Goal: Go to known website: Access a specific website the user already knows

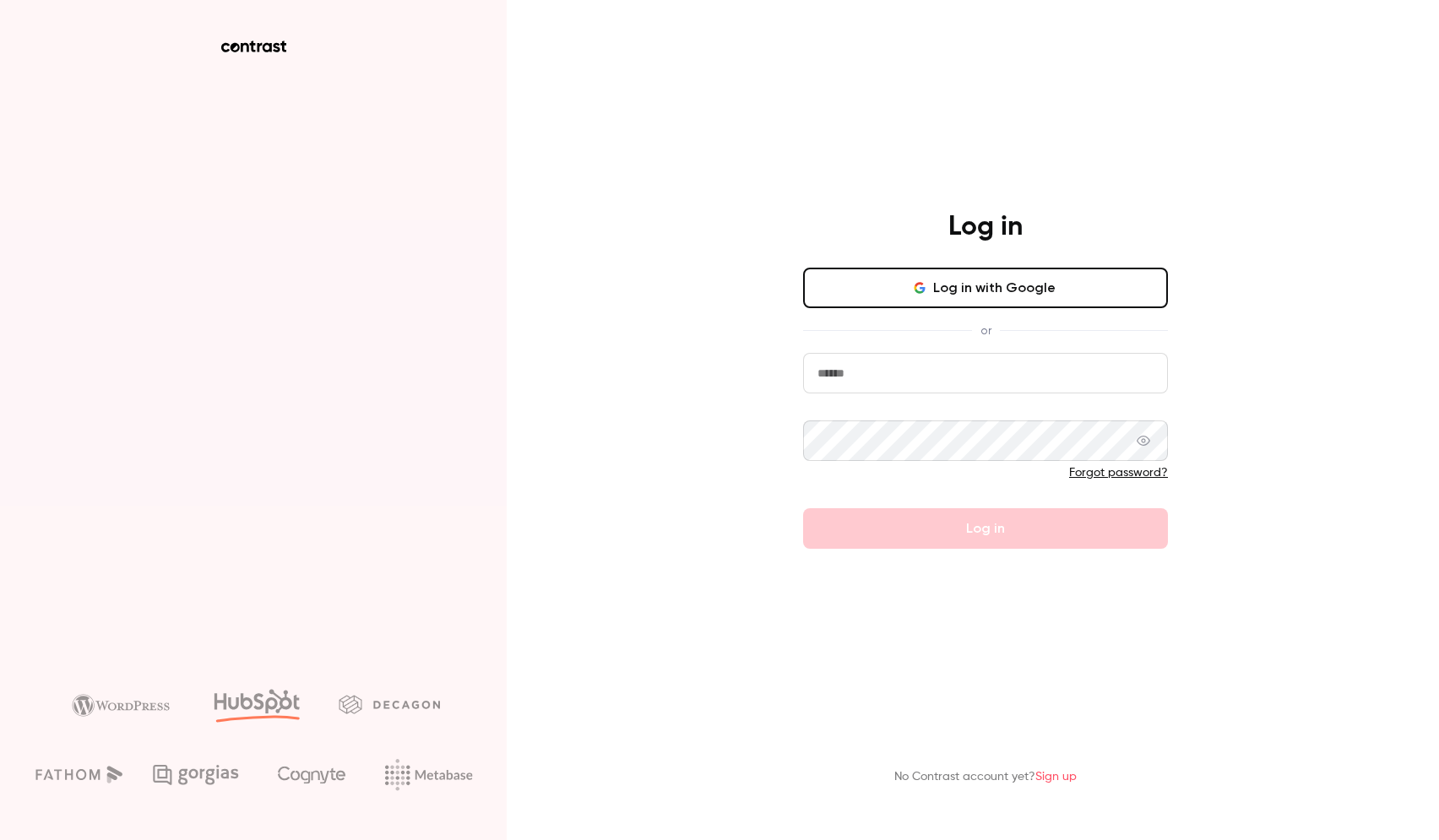
type input "**********"
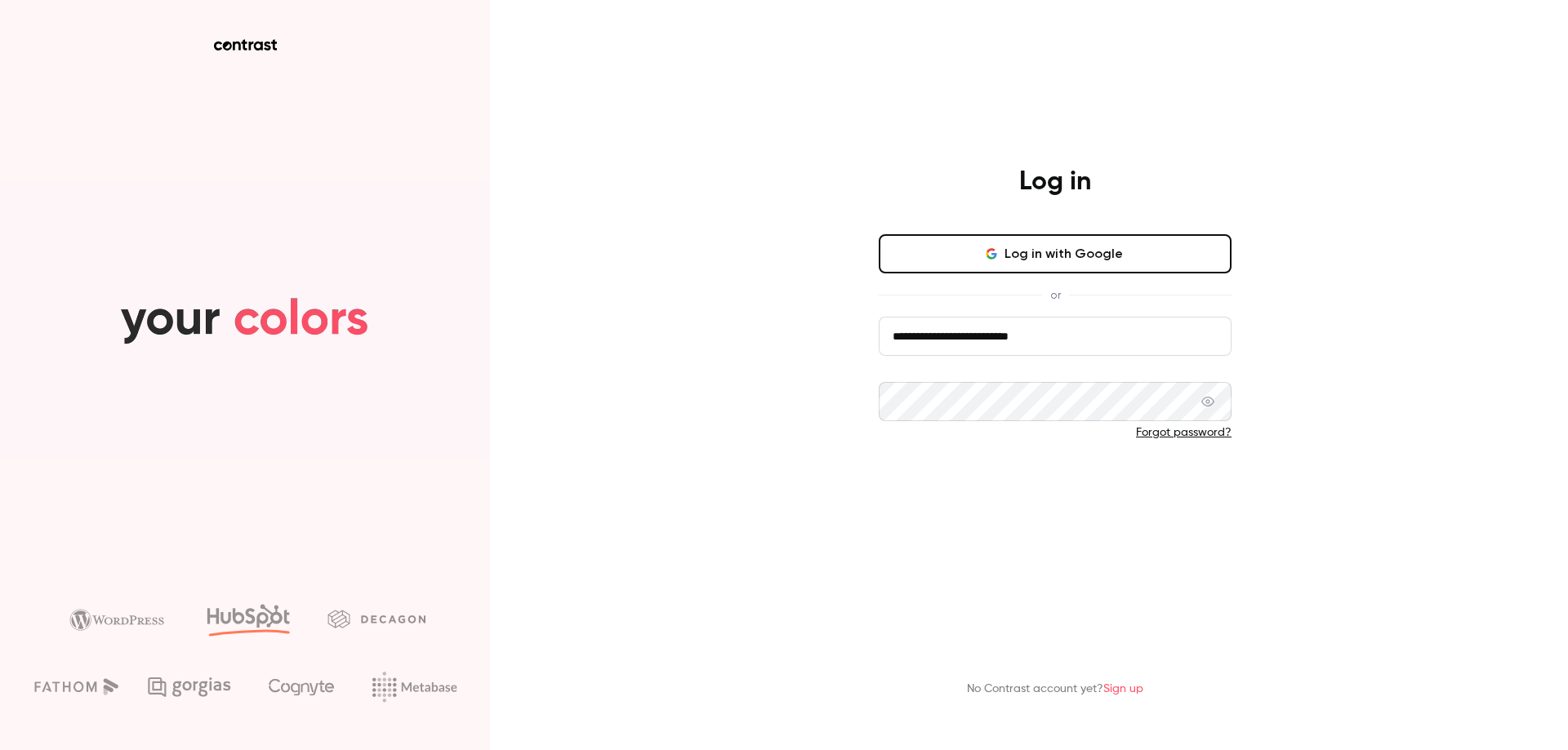
click at [1030, 485] on button "Log in" at bounding box center [1055, 486] width 353 height 39
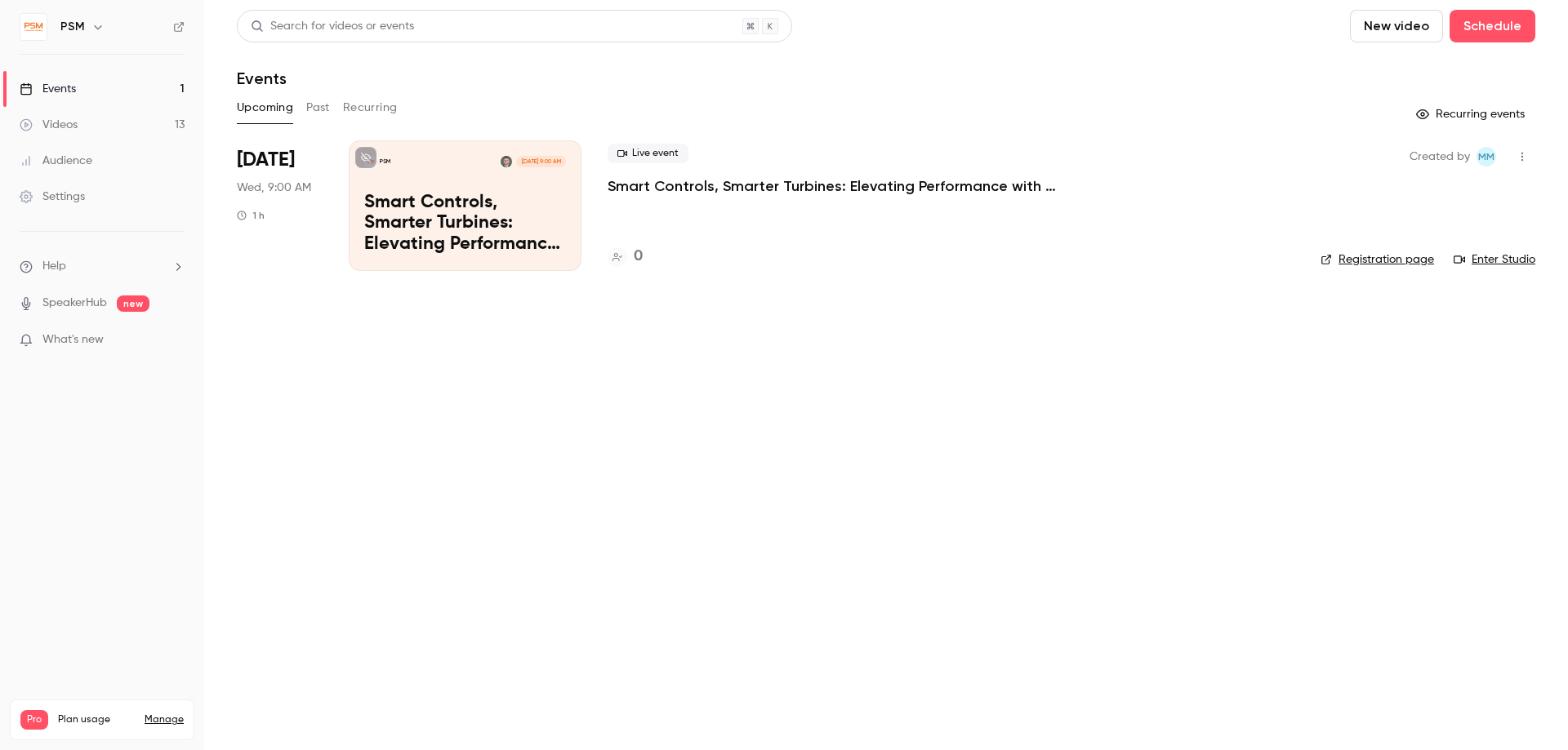
click at [1391, 258] on link "Enter Studio" at bounding box center [1495, 259] width 82 height 16
